Goal: Find specific page/section: Find specific page/section

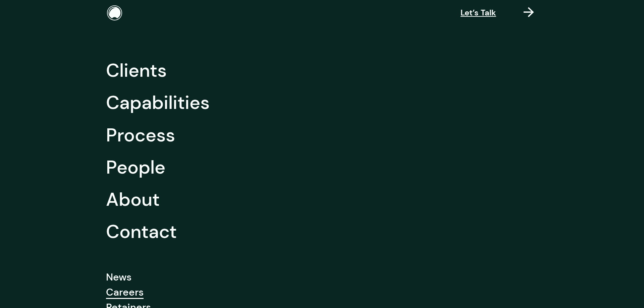
click at [126, 293] on link "Careers" at bounding box center [125, 292] width 38 height 15
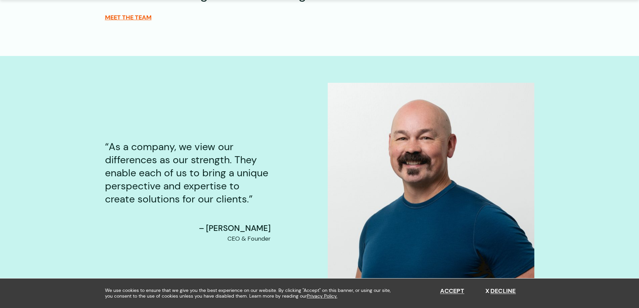
scroll to position [604, 0]
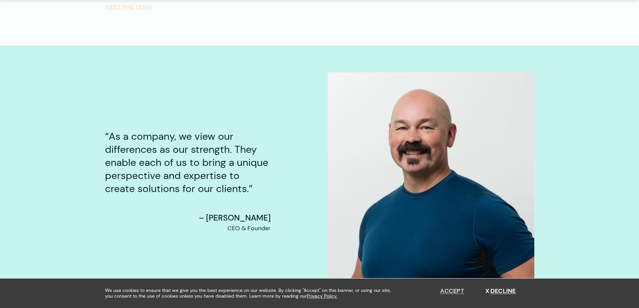
click at [449, 290] on button "Accept" at bounding box center [452, 291] width 24 height 7
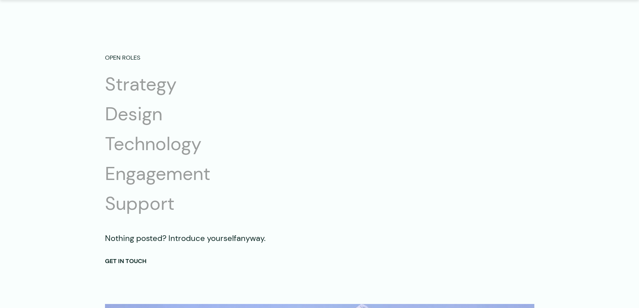
scroll to position [1174, 0]
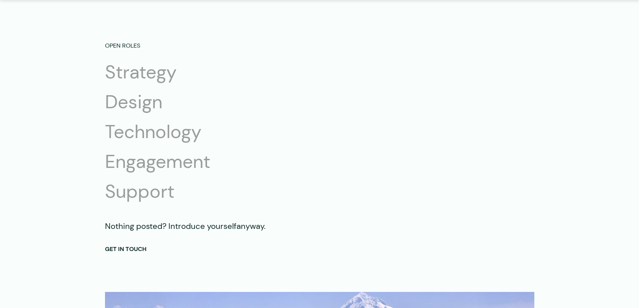
click at [140, 108] on li "Design" at bounding box center [168, 102] width 126 height 24
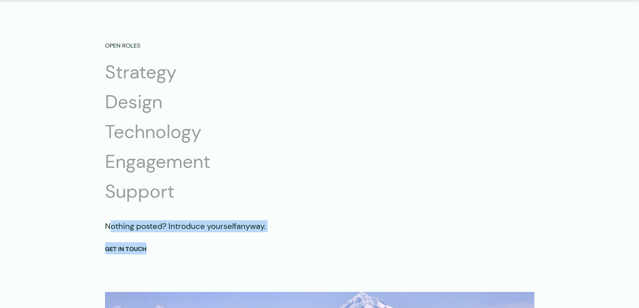
drag, startPoint x: 108, startPoint y: 228, endPoint x: 270, endPoint y: 233, distance: 162.1
click at [270, 233] on div "Nothing posted? Introduce yourself anyway. GET IN TOUCH" at bounding box center [319, 237] width 429 height 34
click at [262, 225] on p "Nothing posted? Introduce yourself anyway." at bounding box center [319, 226] width 429 height 12
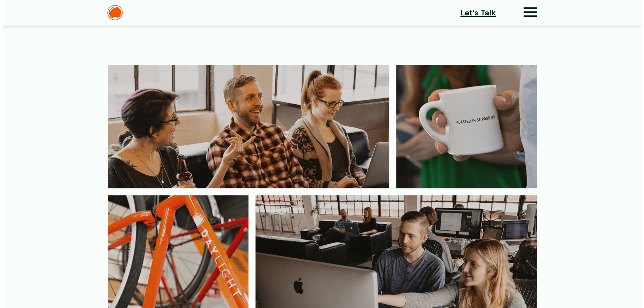
scroll to position [181, 0]
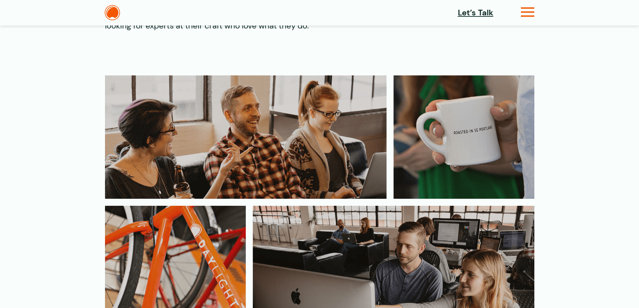
click at [533, 14] on icon at bounding box center [528, 14] width 14 height 7
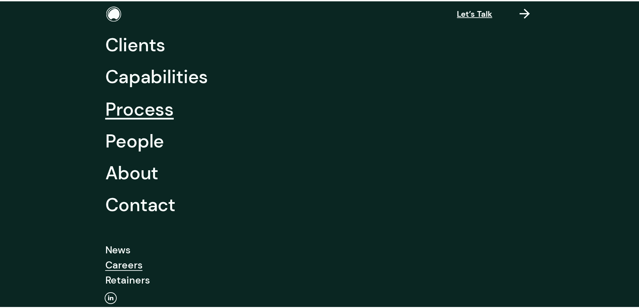
scroll to position [0, 0]
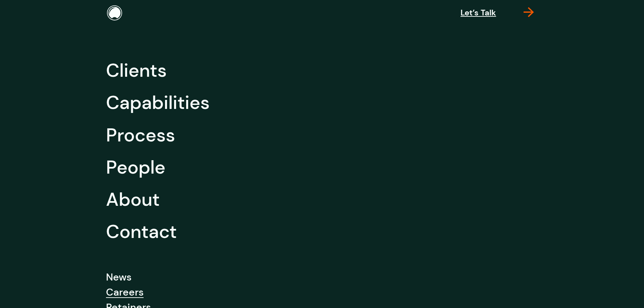
click at [529, 12] on icon at bounding box center [529, 15] width 10 height 7
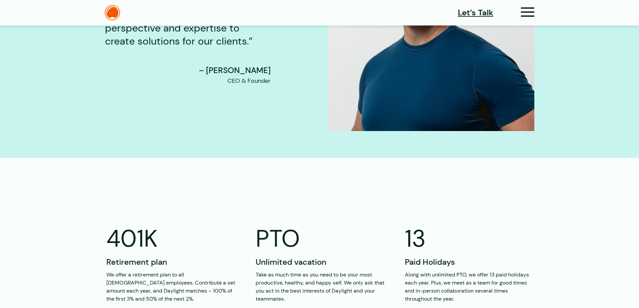
scroll to position [617, 0]
